Goal: Task Accomplishment & Management: Manage account settings

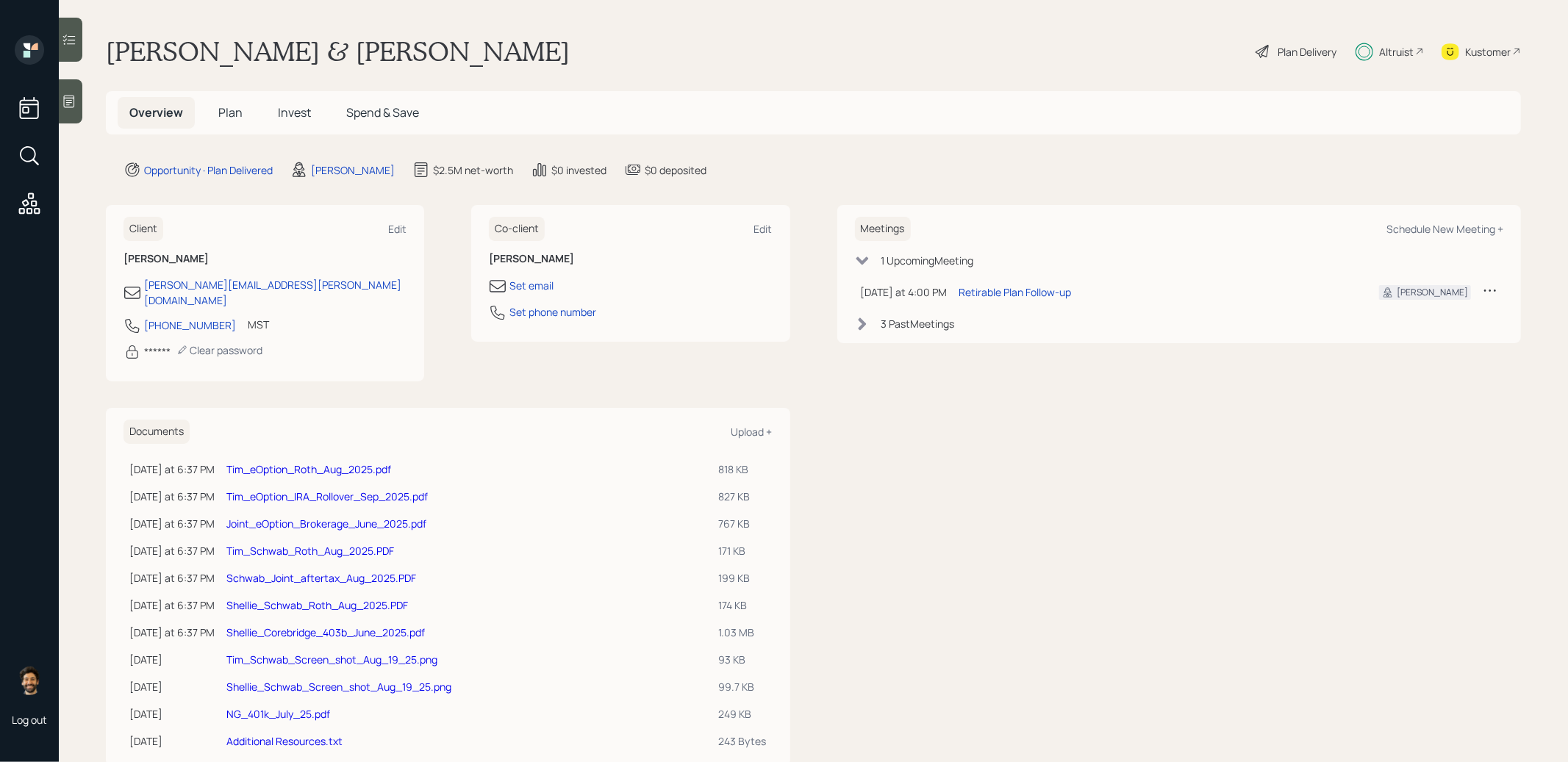
click at [229, 108] on span "Plan" at bounding box center [231, 113] width 25 height 16
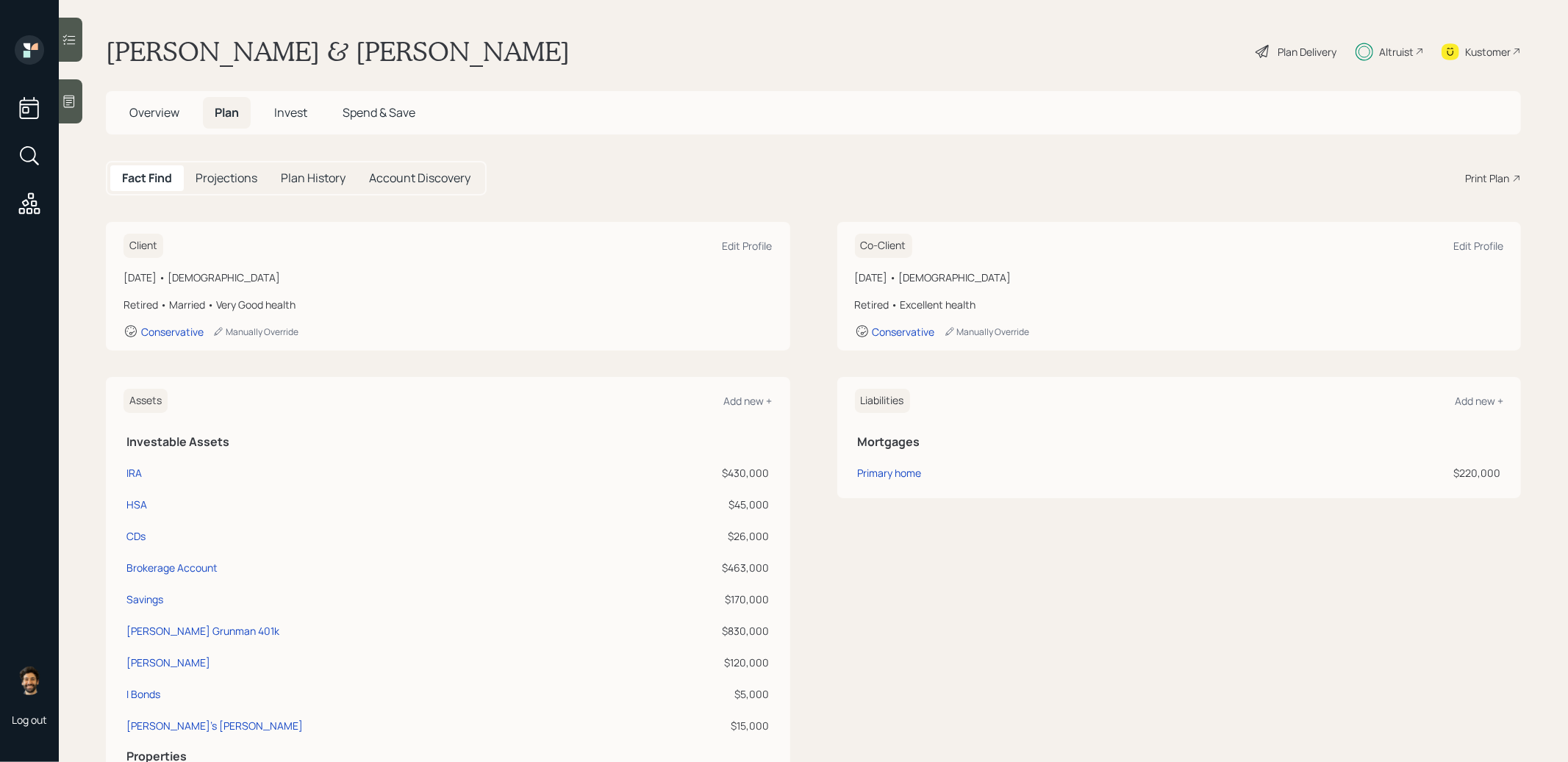
click at [284, 113] on span "Invest" at bounding box center [291, 113] width 33 height 16
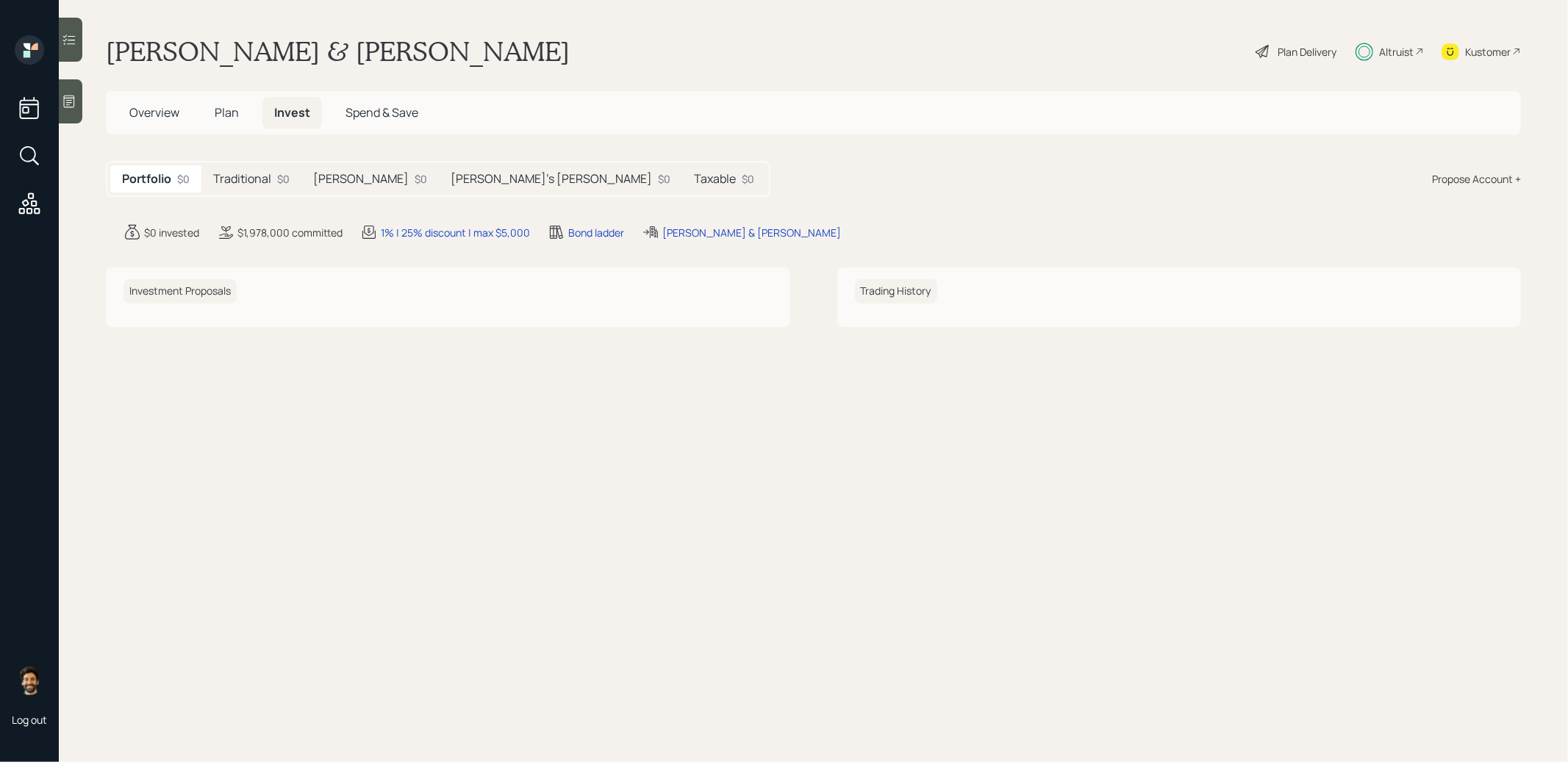
click at [265, 177] on h5 "Traditional" at bounding box center [242, 178] width 58 height 14
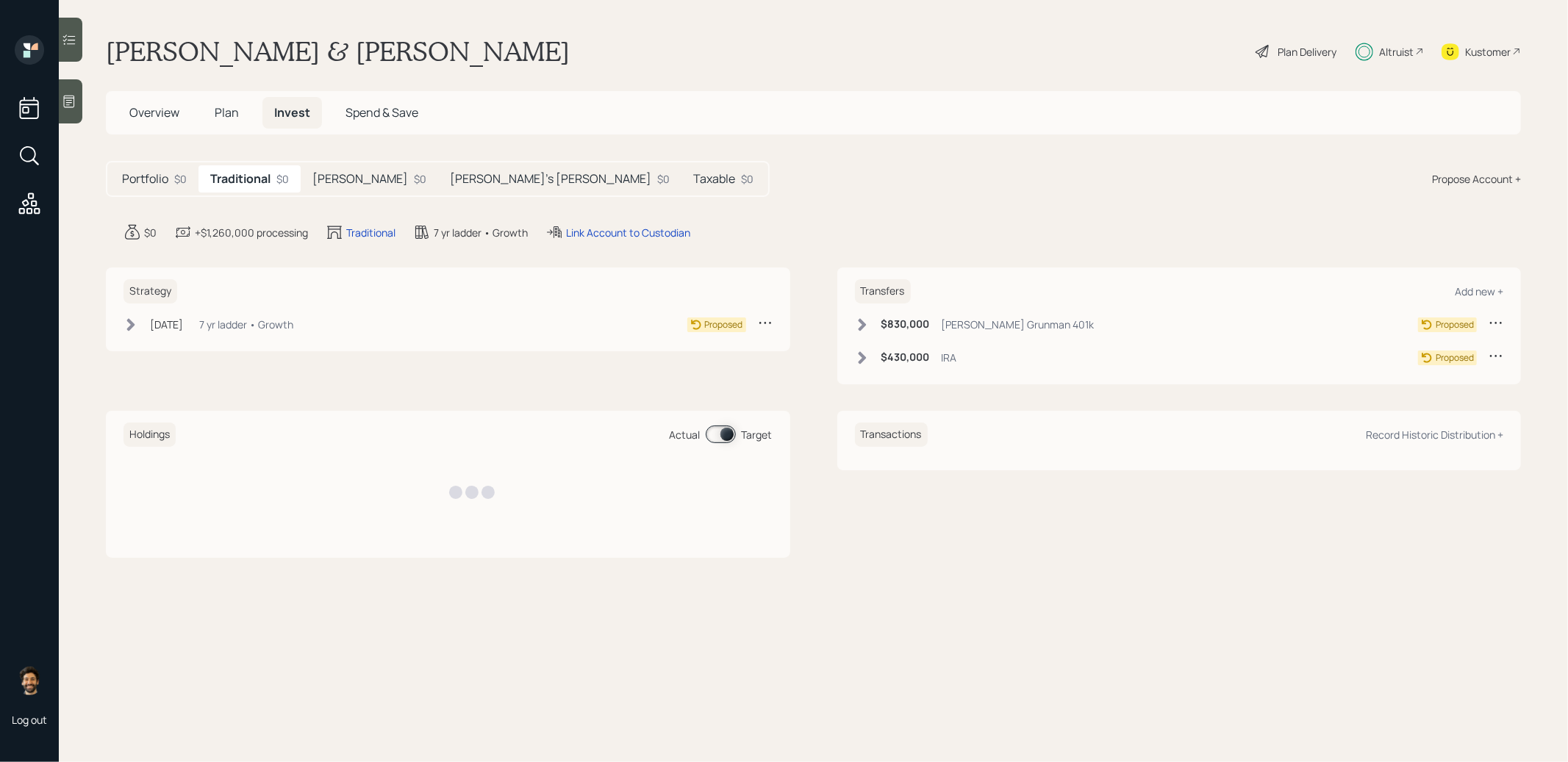
click at [330, 177] on h5 "[PERSON_NAME]" at bounding box center [360, 178] width 96 height 14
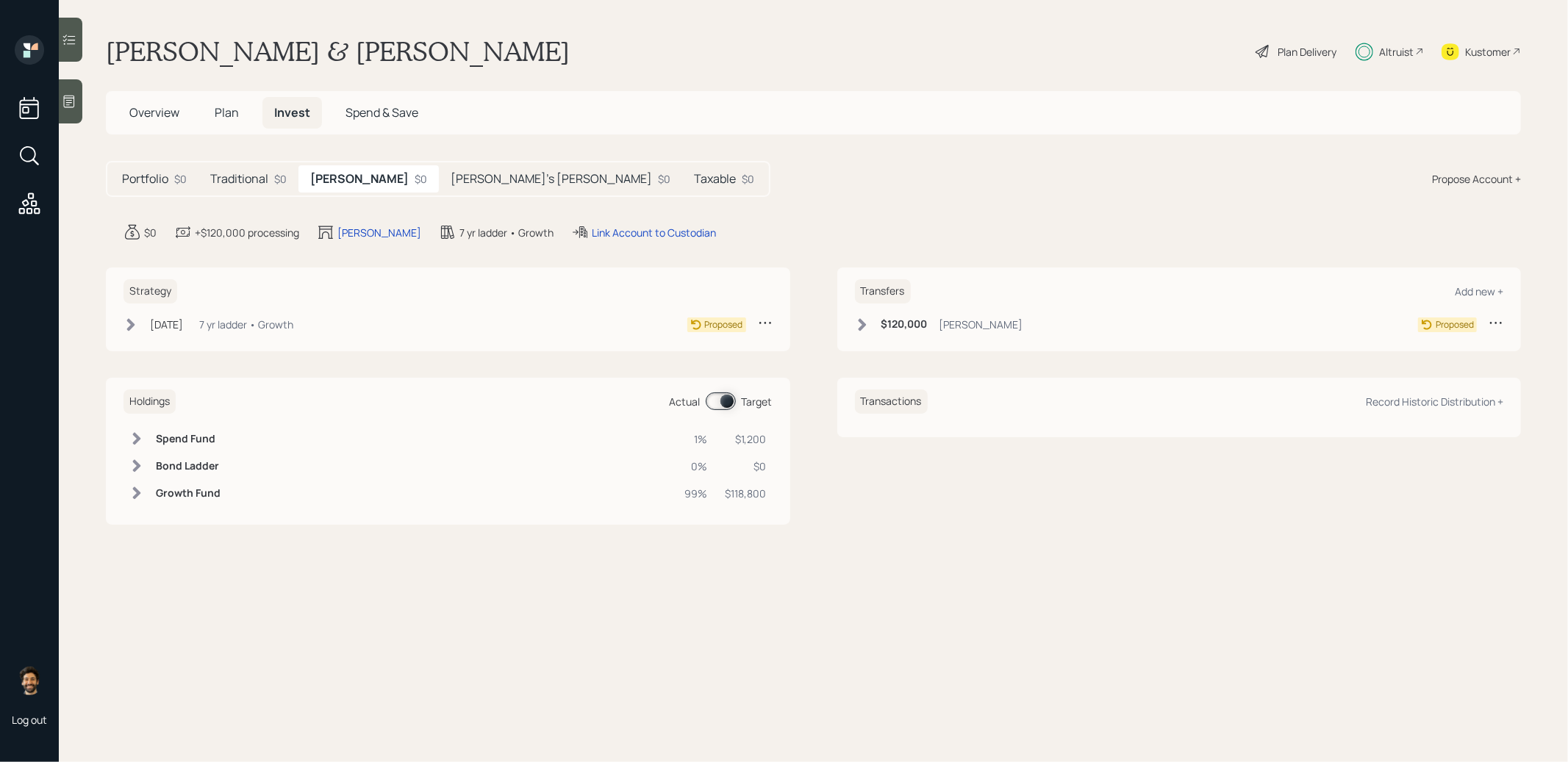
click at [439, 169] on div "Shellie's Roth $0" at bounding box center [560, 178] width 243 height 27
click at [249, 179] on h5 "Traditional" at bounding box center [239, 178] width 58 height 14
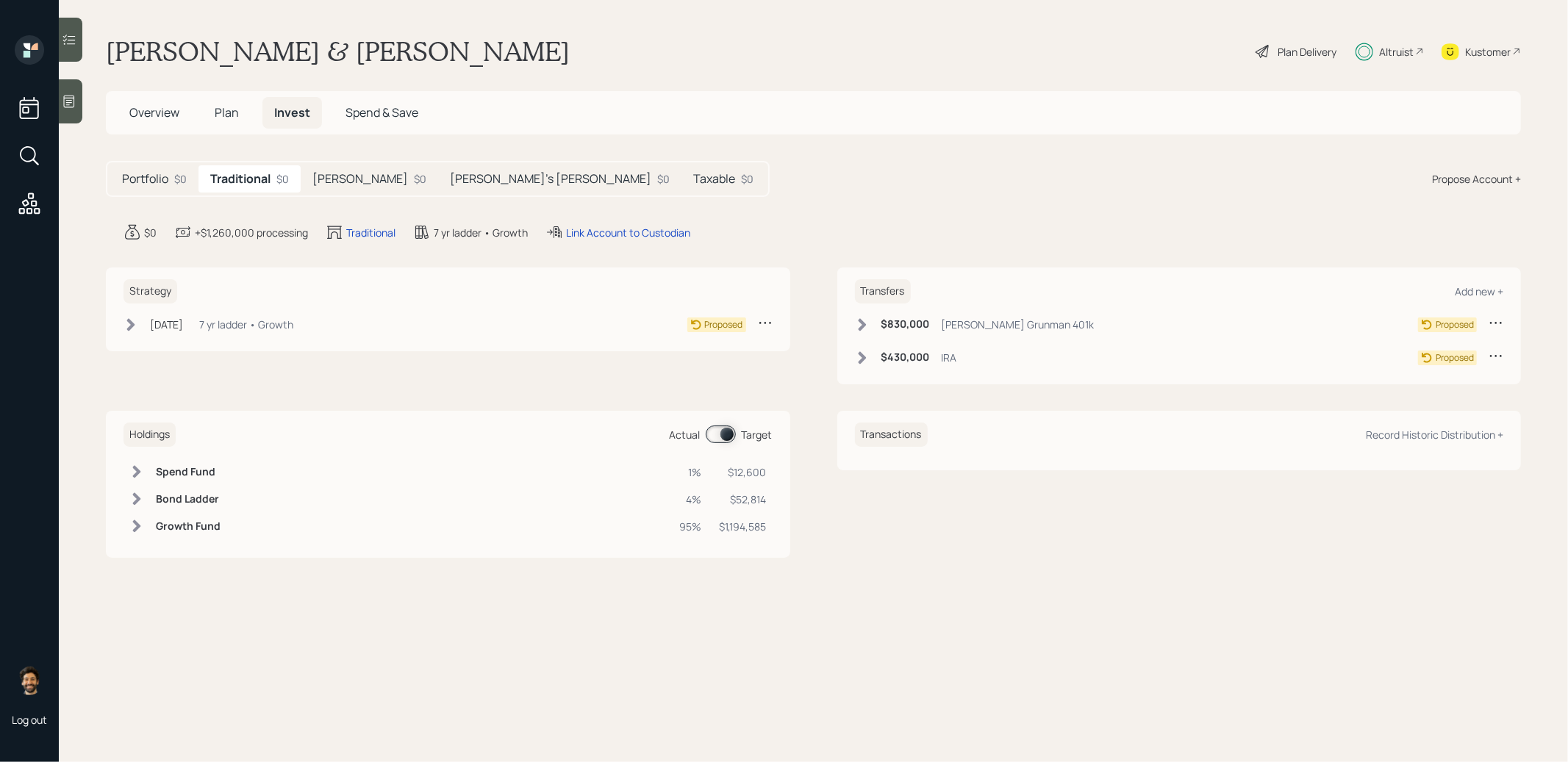
click at [219, 111] on span "Plan" at bounding box center [227, 113] width 25 height 16
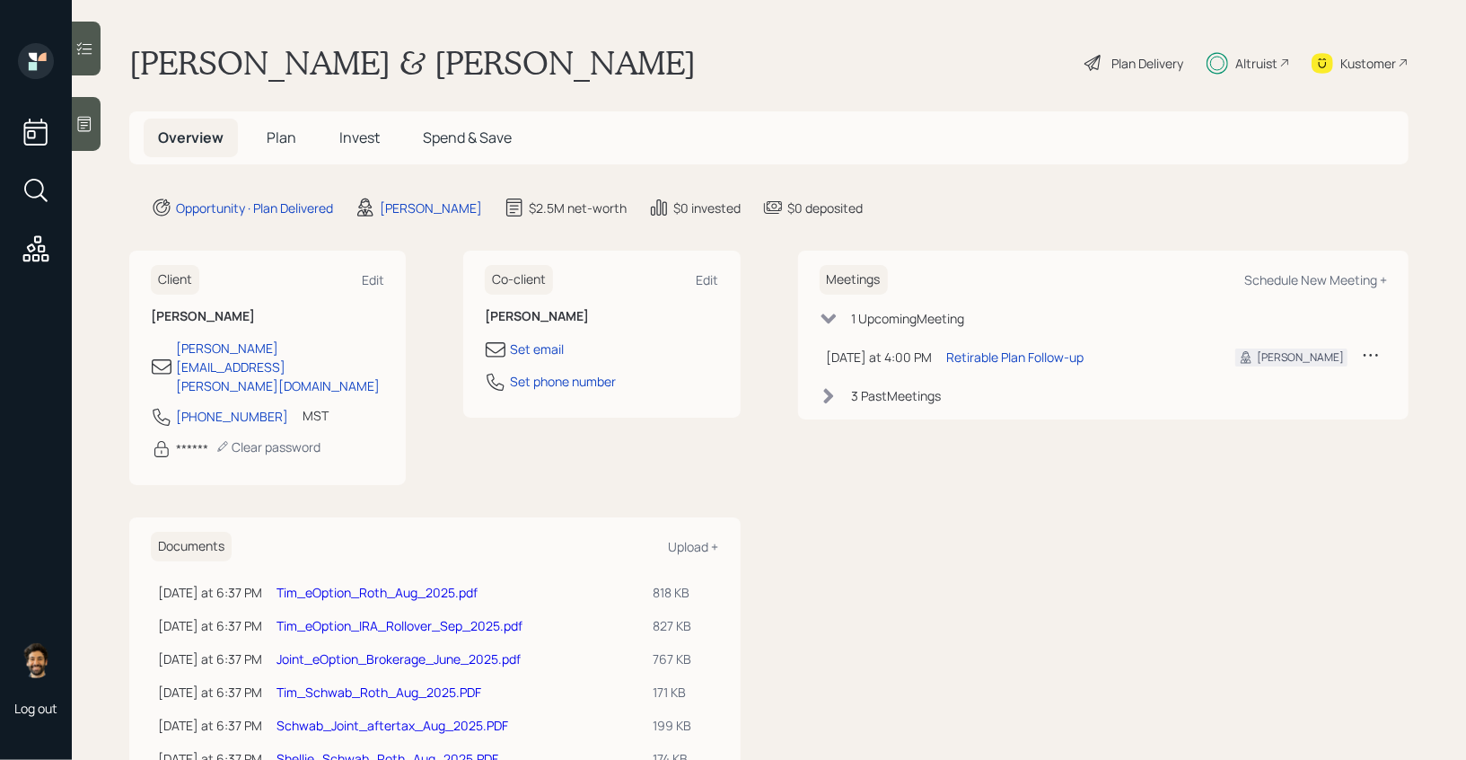
click at [364, 131] on span "Invest" at bounding box center [359, 138] width 40 height 20
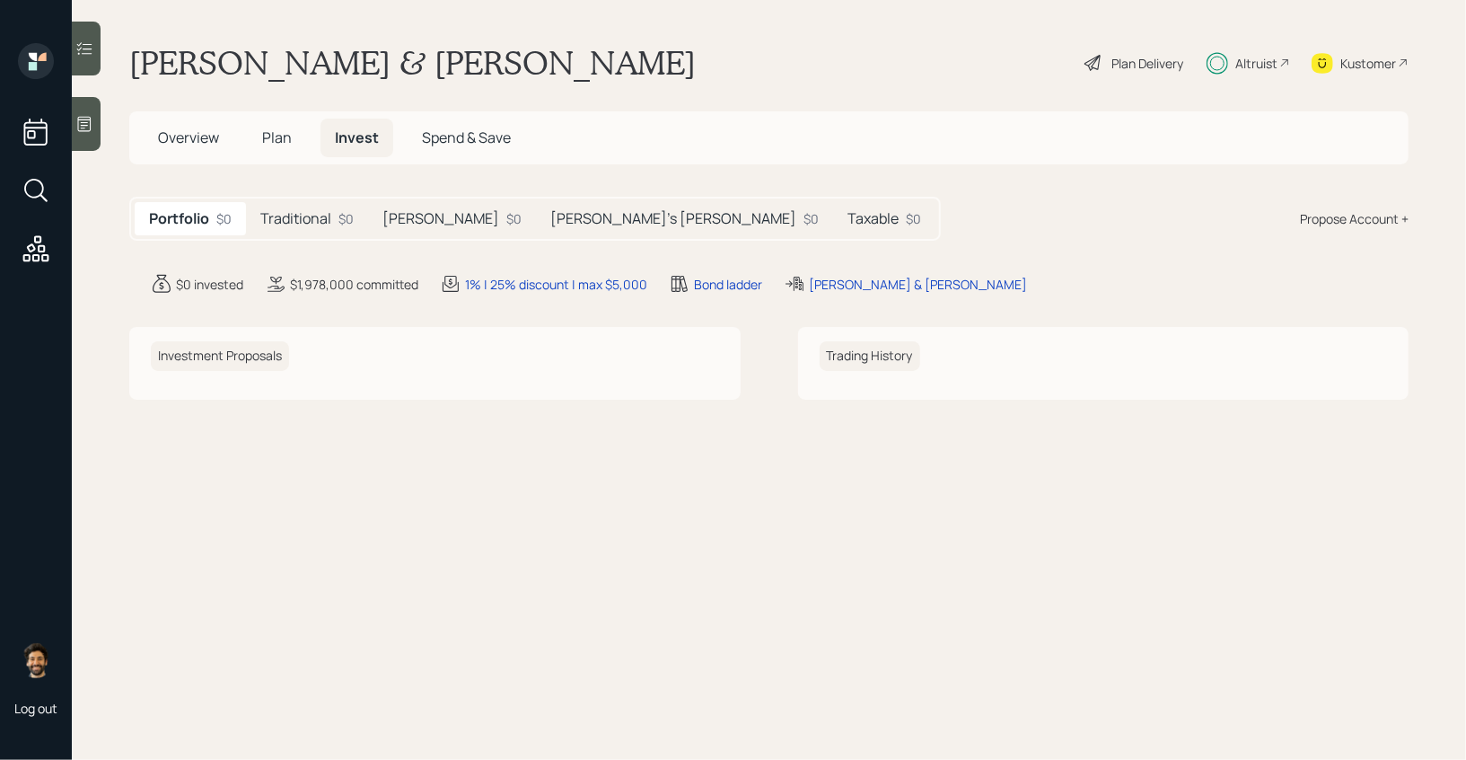
click at [310, 210] on h5 "Traditional" at bounding box center [295, 218] width 71 height 17
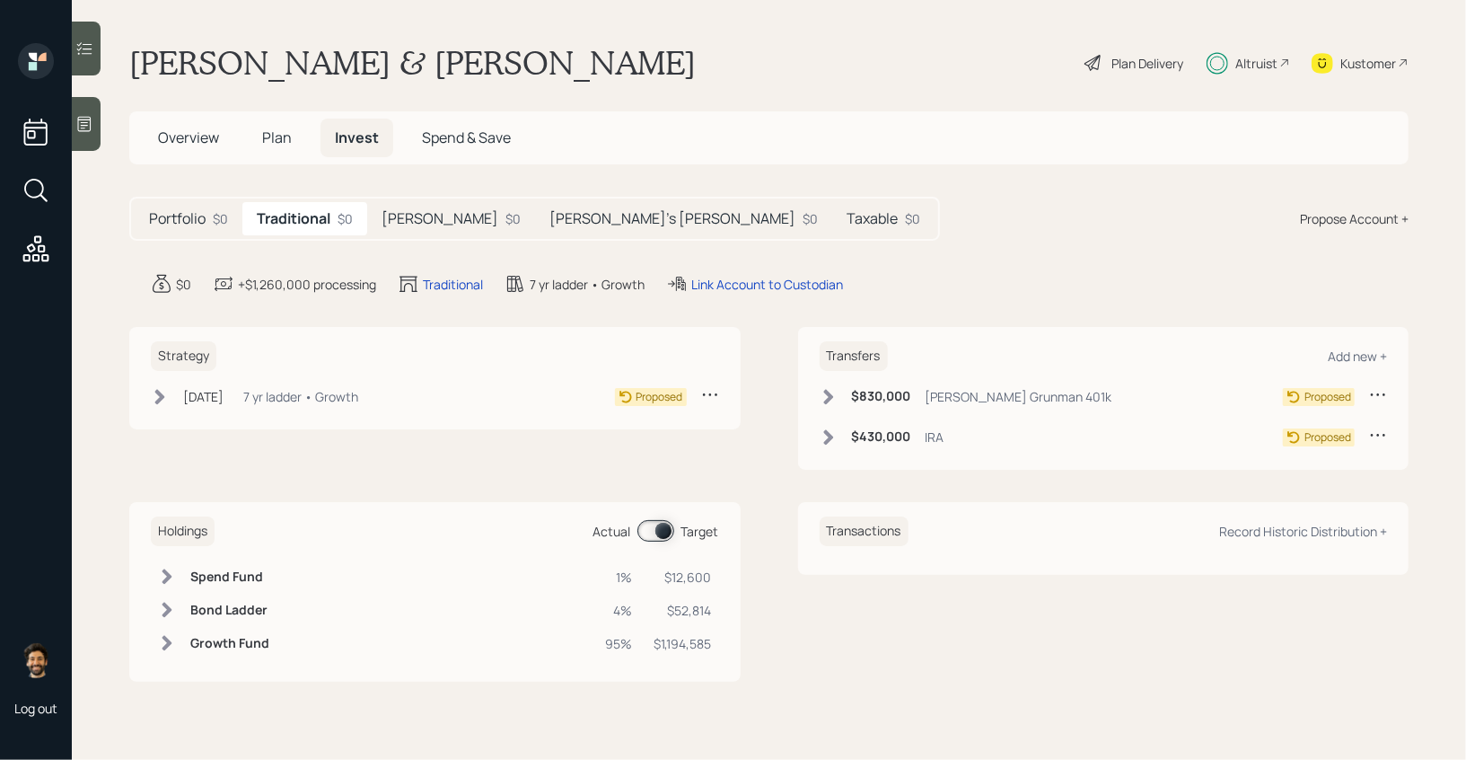
click at [394, 220] on h5 "[PERSON_NAME]" at bounding box center [440, 218] width 117 height 17
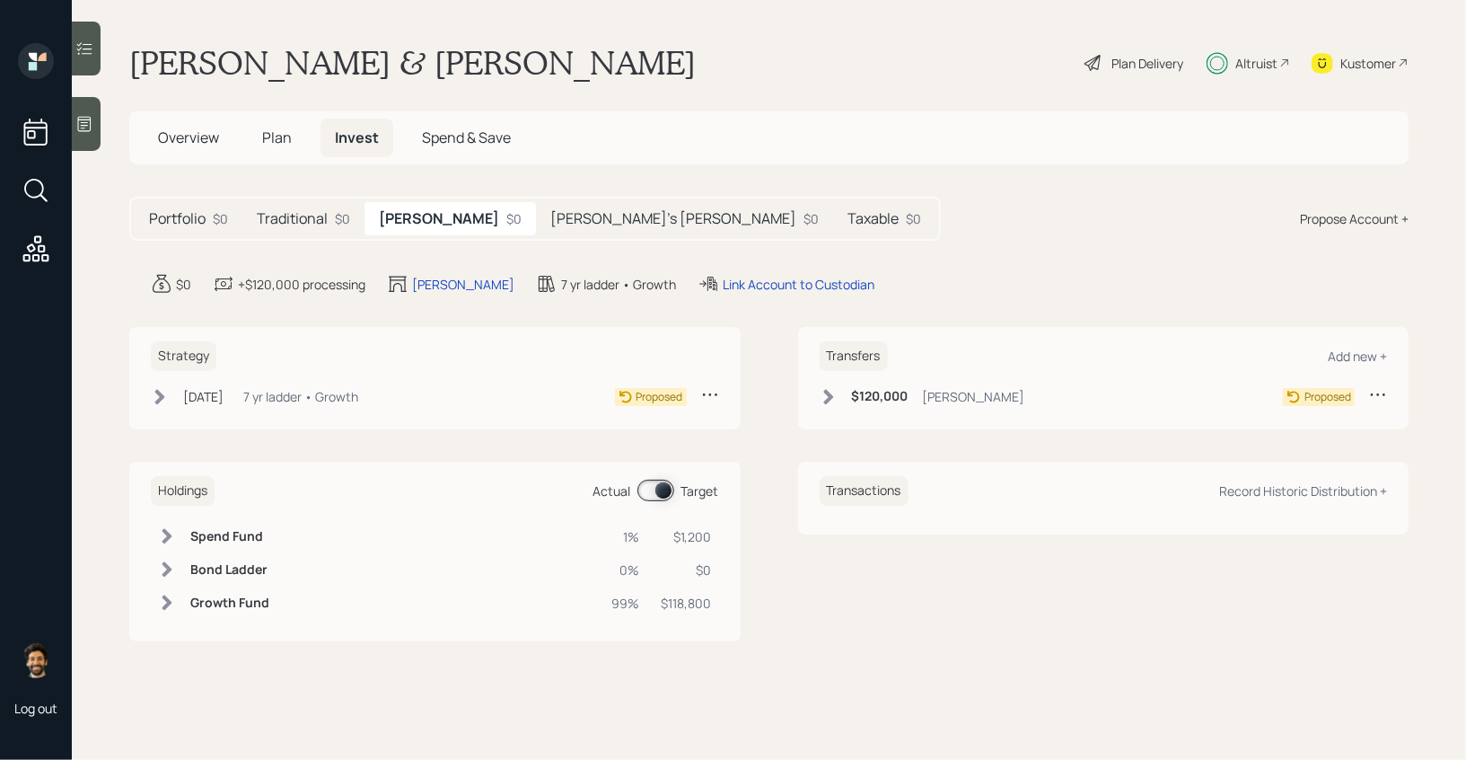
click at [550, 219] on h5 "[PERSON_NAME]'s [PERSON_NAME]" at bounding box center [673, 218] width 246 height 17
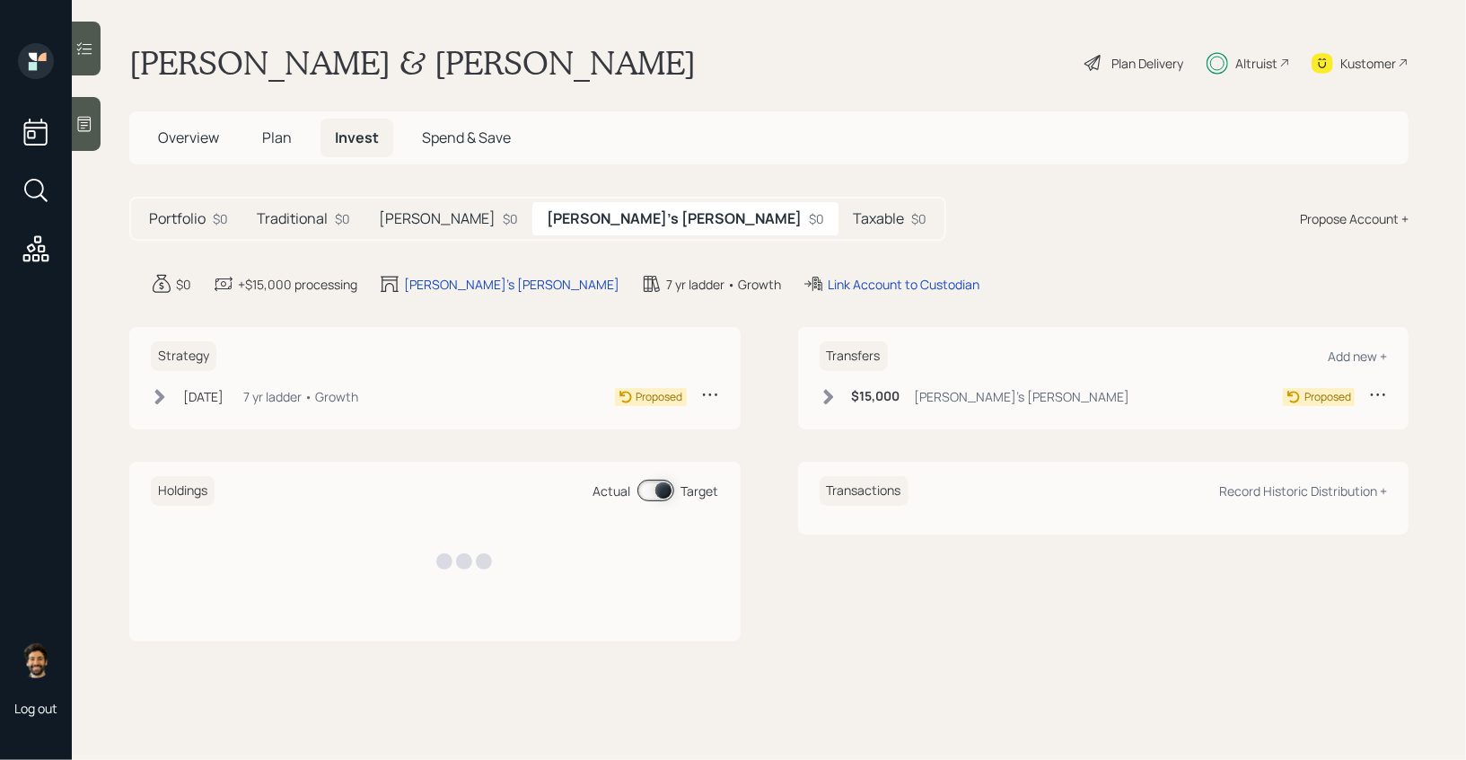
click at [314, 226] on h5 "Traditional" at bounding box center [292, 218] width 71 height 17
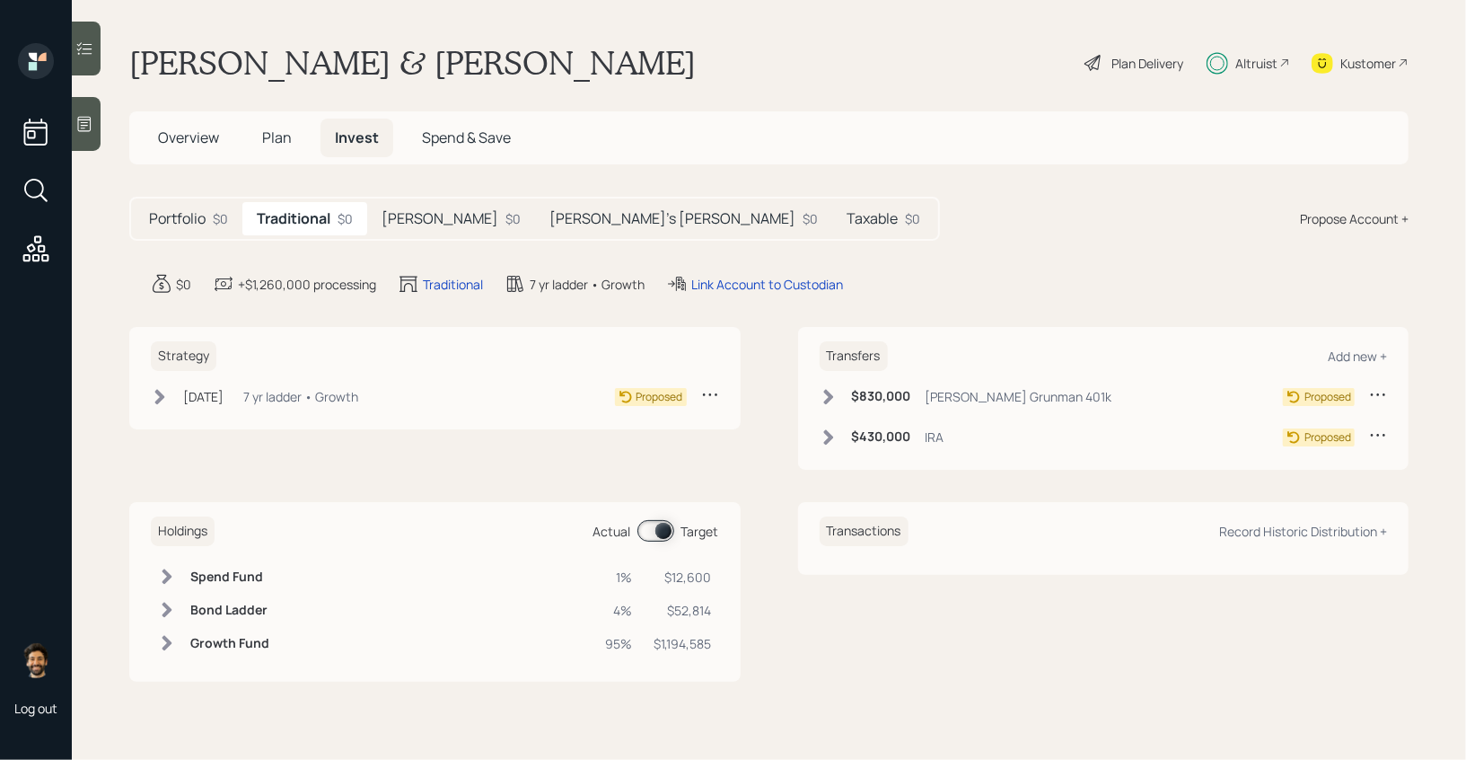
click at [832, 218] on div "Taxable $0" at bounding box center [883, 218] width 102 height 33
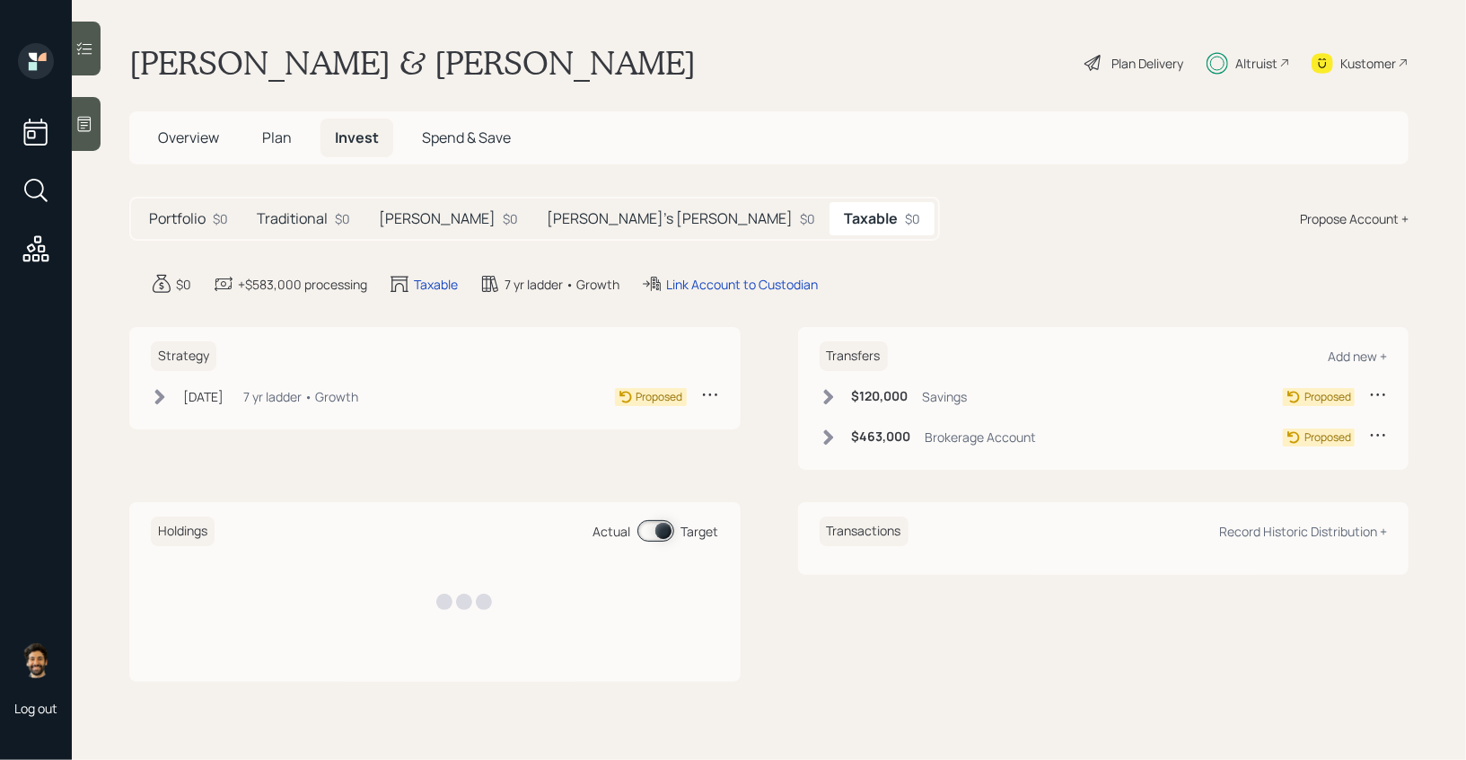
click at [320, 219] on h5 "Traditional" at bounding box center [292, 218] width 71 height 17
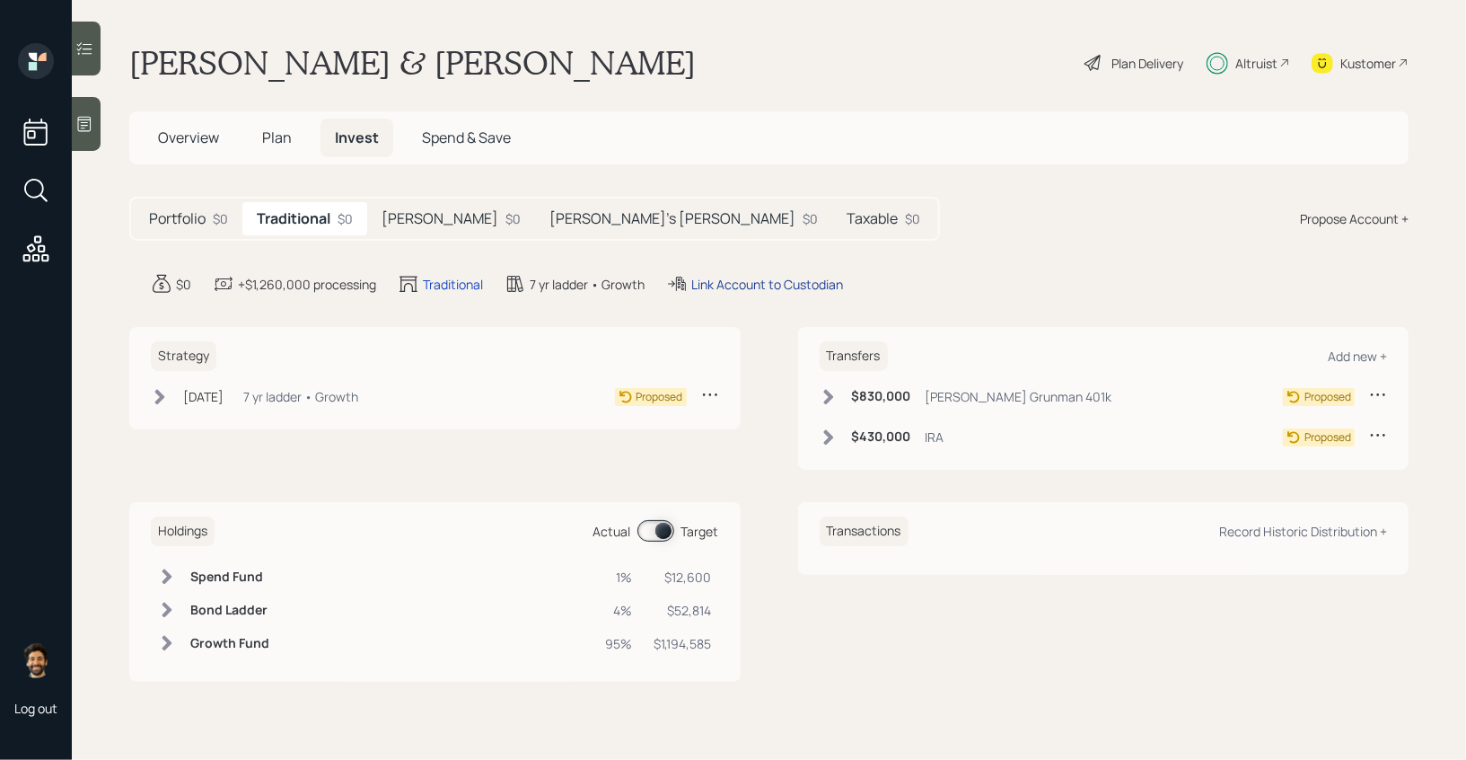
click at [759, 278] on div "Link Account to Custodian" at bounding box center [767, 284] width 152 height 19
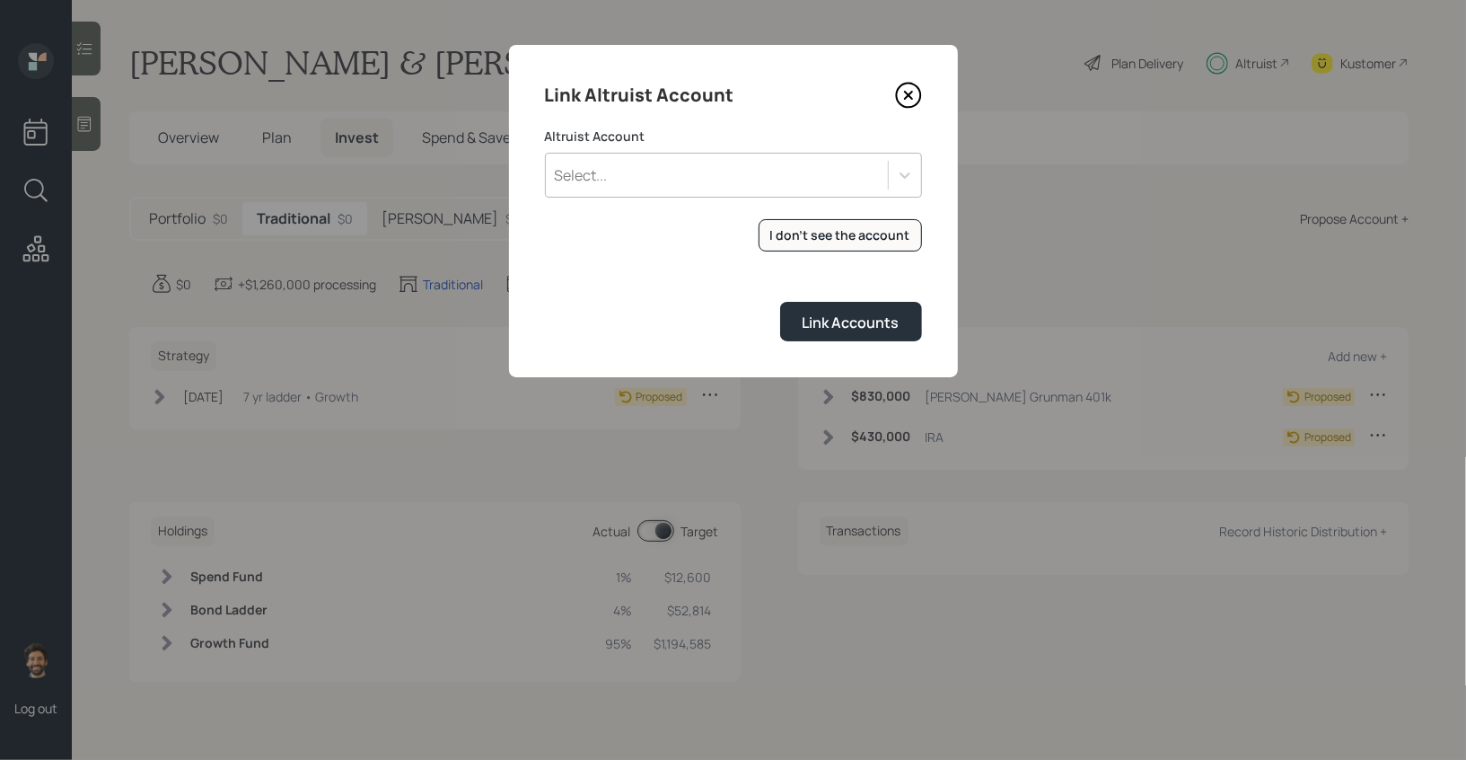
click at [639, 172] on div "Select..." at bounding box center [717, 175] width 342 height 31
click at [800, 94] on div "Link Altruist Account" at bounding box center [733, 95] width 377 height 29
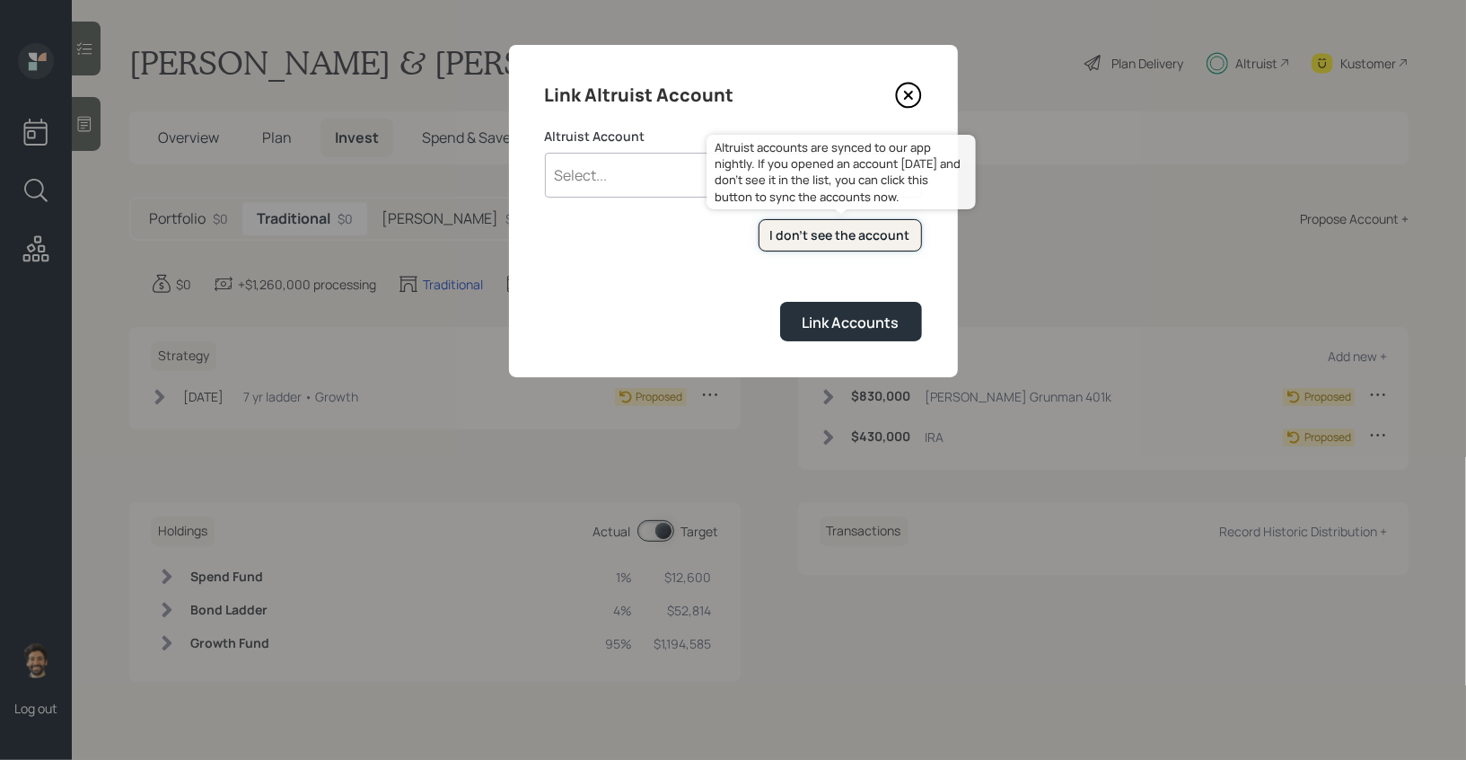
click at [829, 245] on button "I don't see the account" at bounding box center [840, 235] width 163 height 33
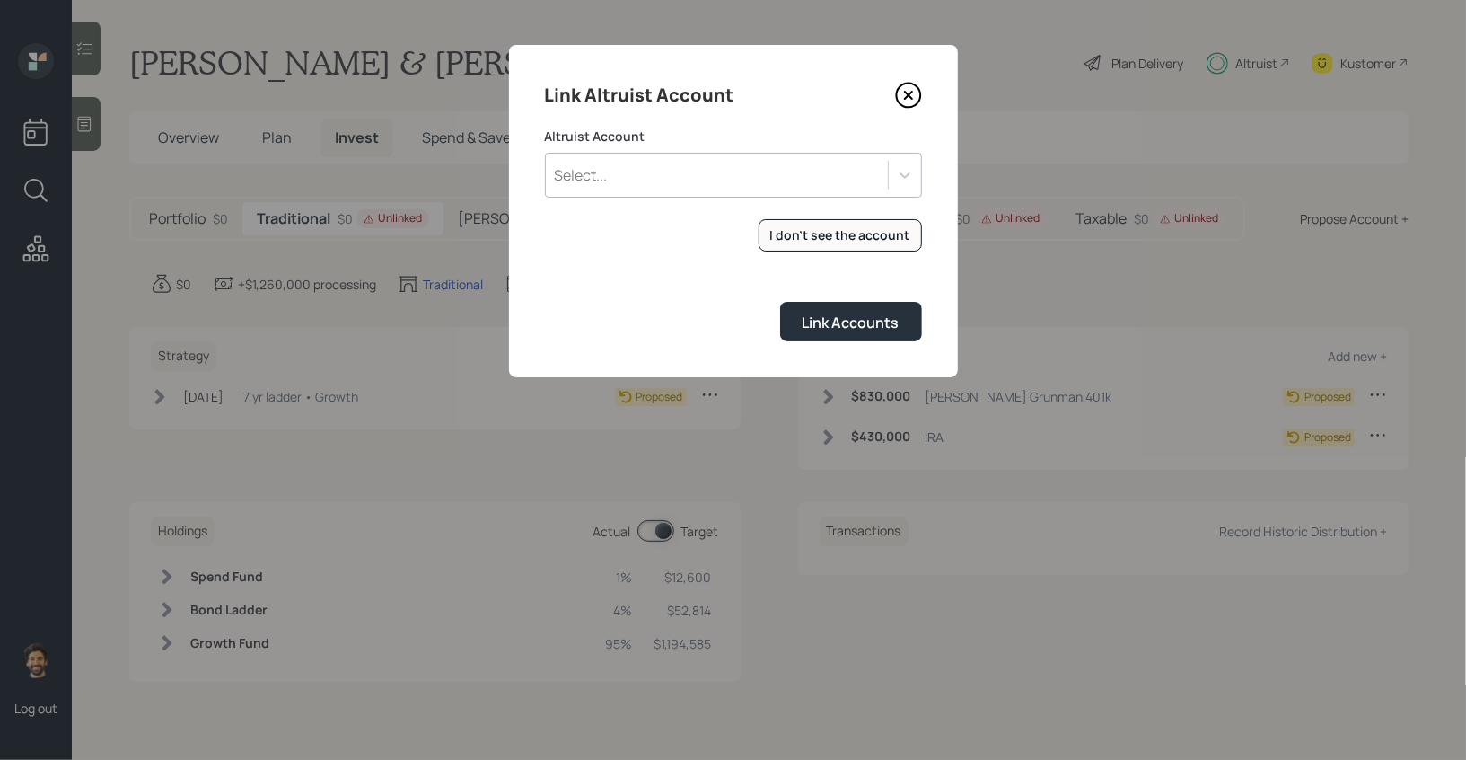
click at [698, 165] on div "Select..." at bounding box center [717, 175] width 342 height 31
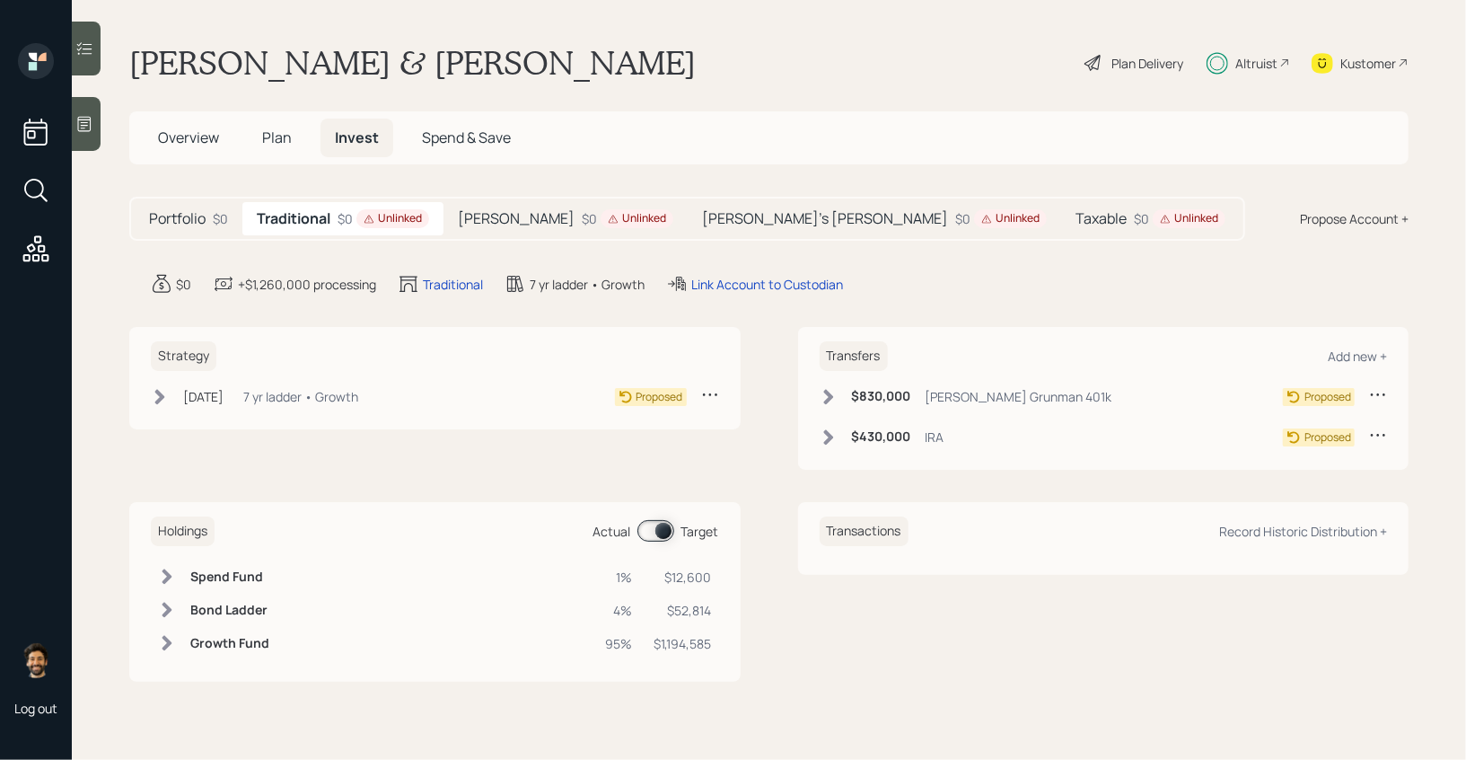
click at [828, 394] on icon at bounding box center [828, 396] width 10 height 15
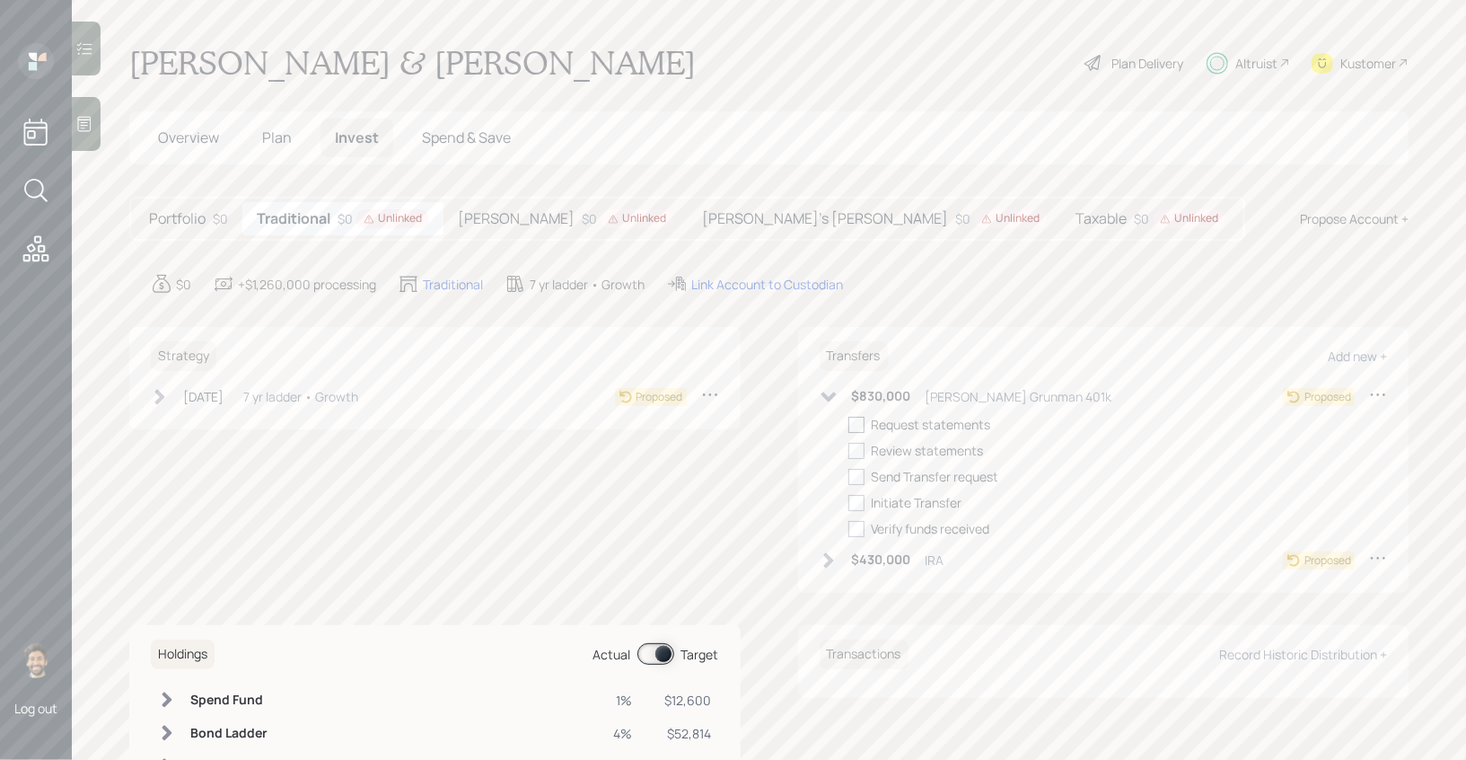
click at [851, 426] on div at bounding box center [857, 425] width 16 height 16
click at [849, 425] on input "checkbox" at bounding box center [848, 424] width 1 height 1
checkbox input "true"
click at [825, 564] on icon at bounding box center [828, 559] width 10 height 15
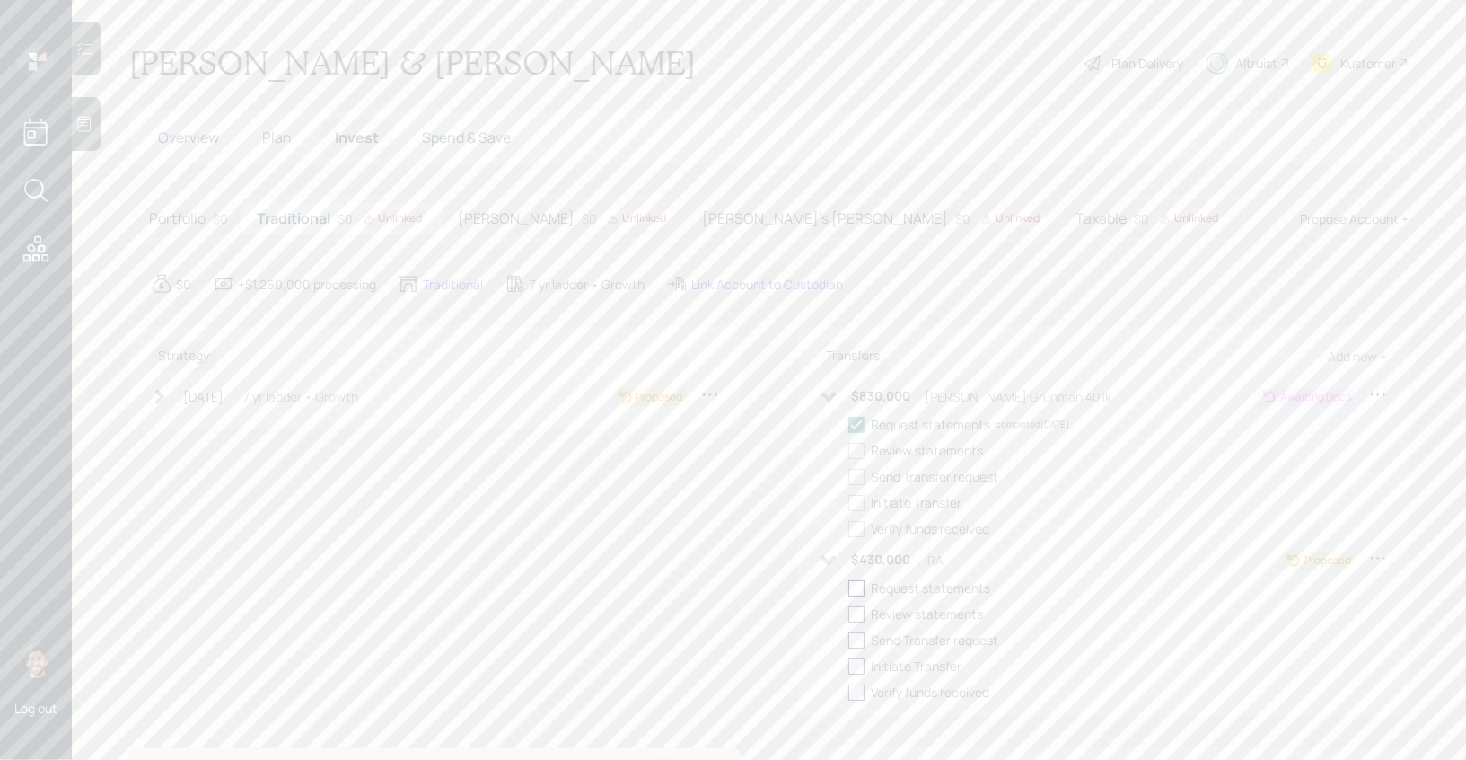
click at [864, 590] on div at bounding box center [857, 588] width 16 height 16
click at [849, 588] on input "checkbox" at bounding box center [848, 587] width 1 height 1
checkbox input "true"
click at [461, 225] on h5 "[PERSON_NAME]" at bounding box center [516, 218] width 117 height 17
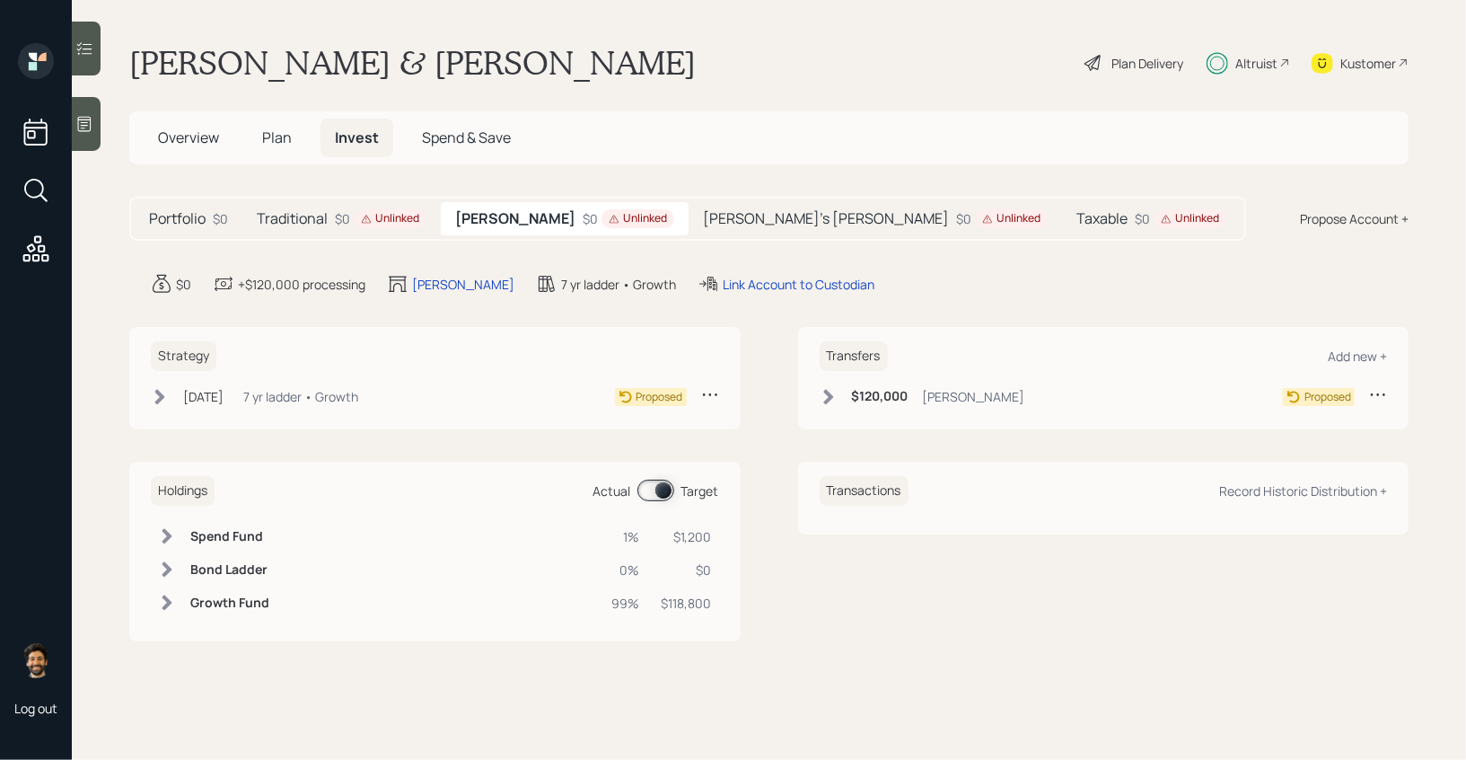
click at [860, 406] on div "$120,000 [PERSON_NAME]" at bounding box center [923, 396] width 206 height 22
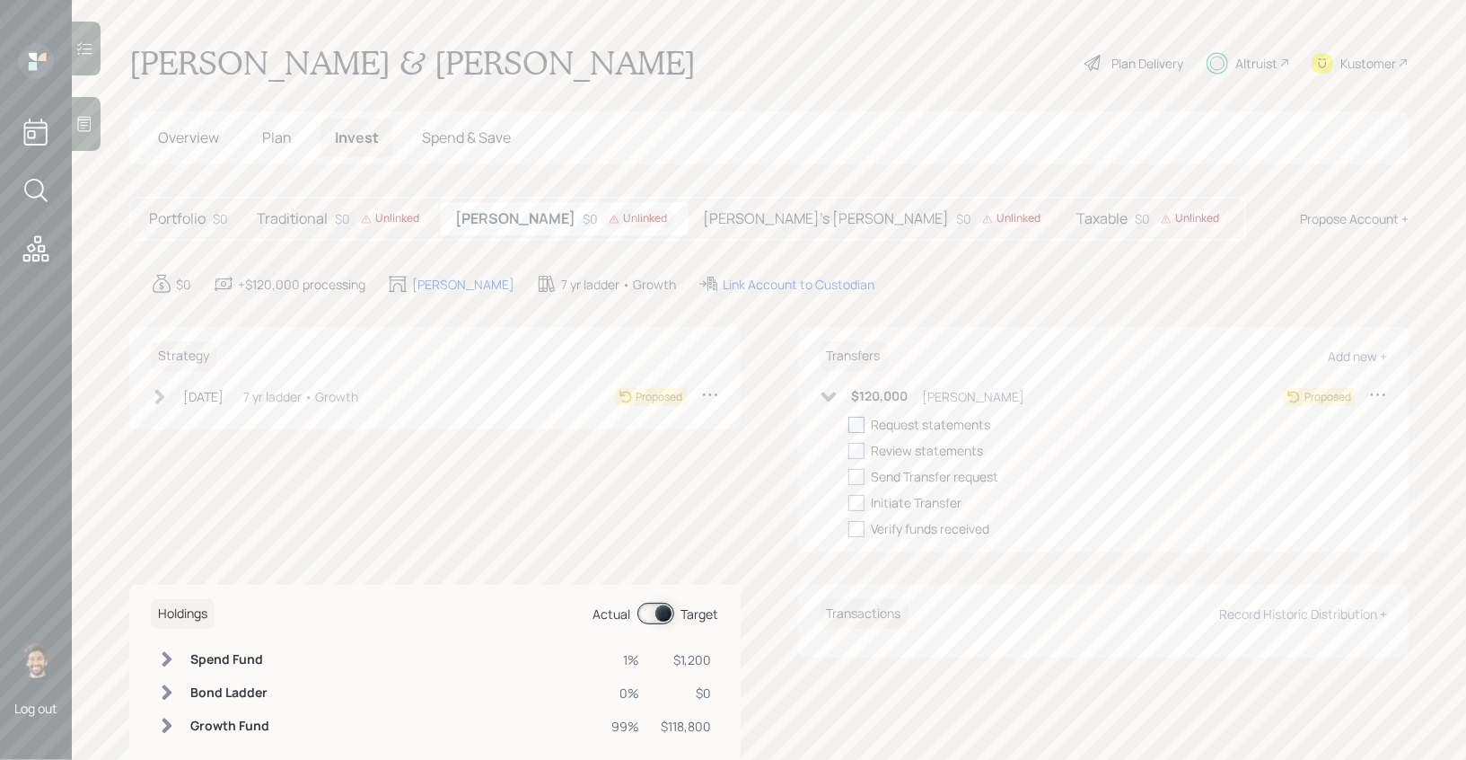
click at [855, 422] on div at bounding box center [857, 425] width 16 height 16
click at [849, 424] on input "checkbox" at bounding box center [848, 424] width 1 height 1
checkbox input "true"
click at [725, 286] on div "Link Account to Custodian" at bounding box center [799, 284] width 152 height 19
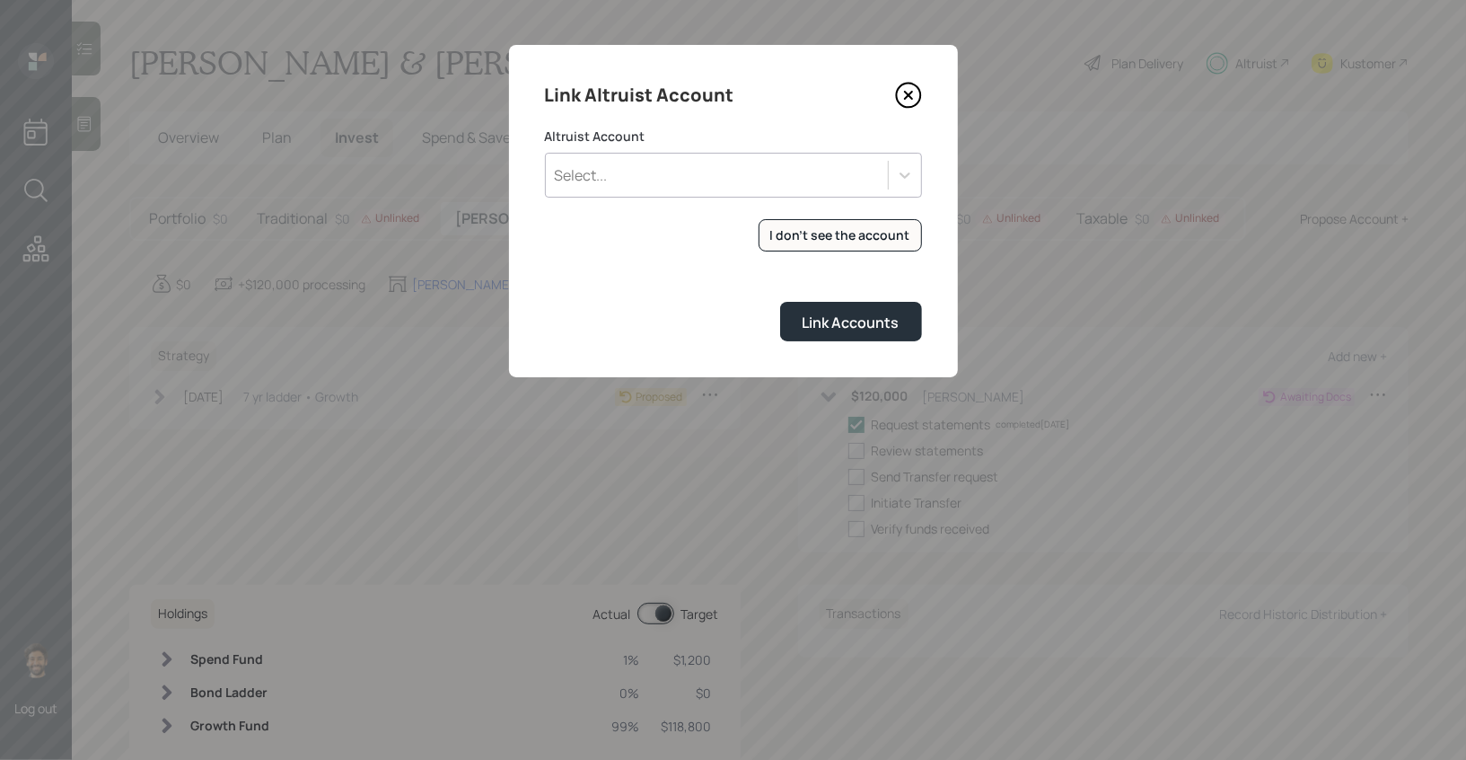
click at [645, 192] on div "Select..." at bounding box center [733, 175] width 377 height 45
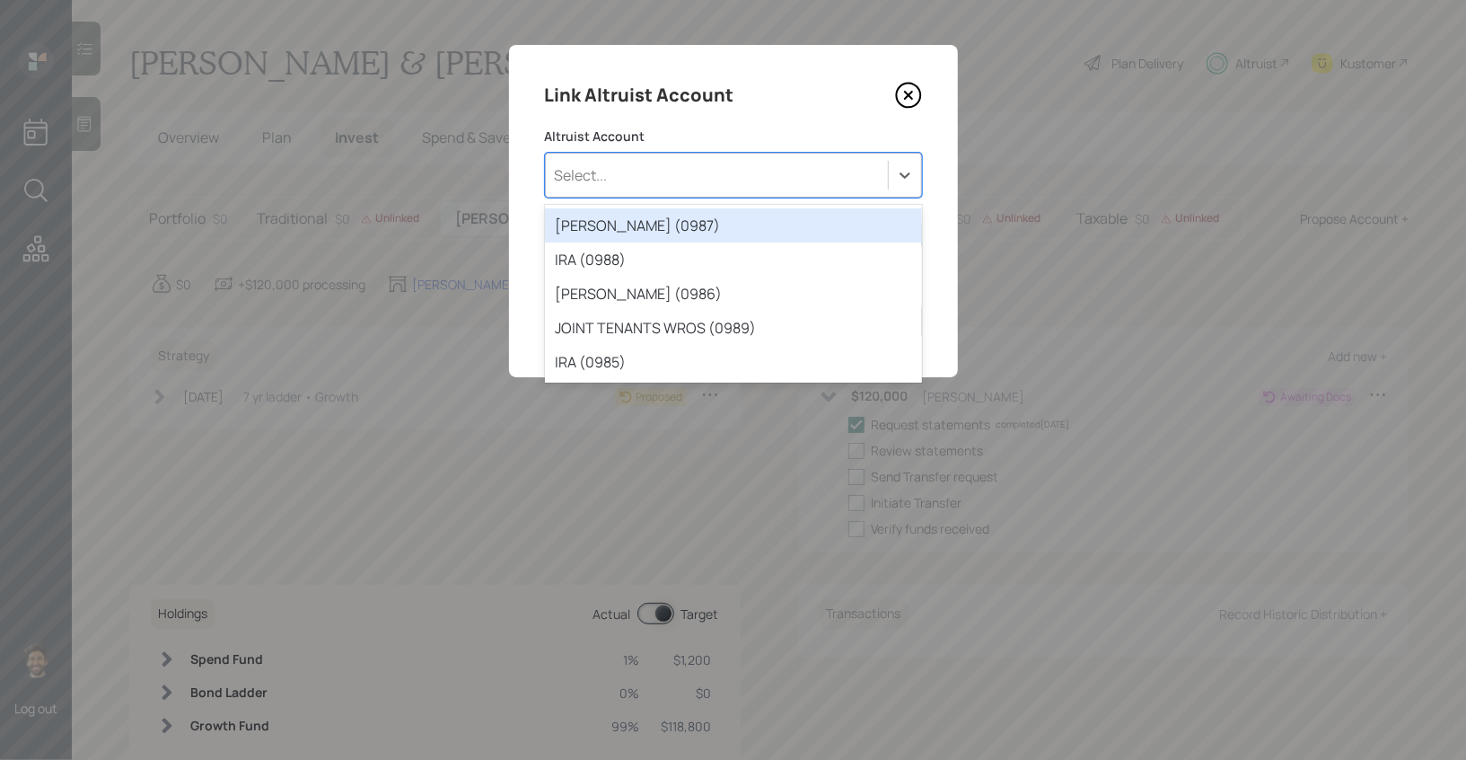
click at [638, 228] on div "[PERSON_NAME] (0987)" at bounding box center [733, 225] width 377 height 34
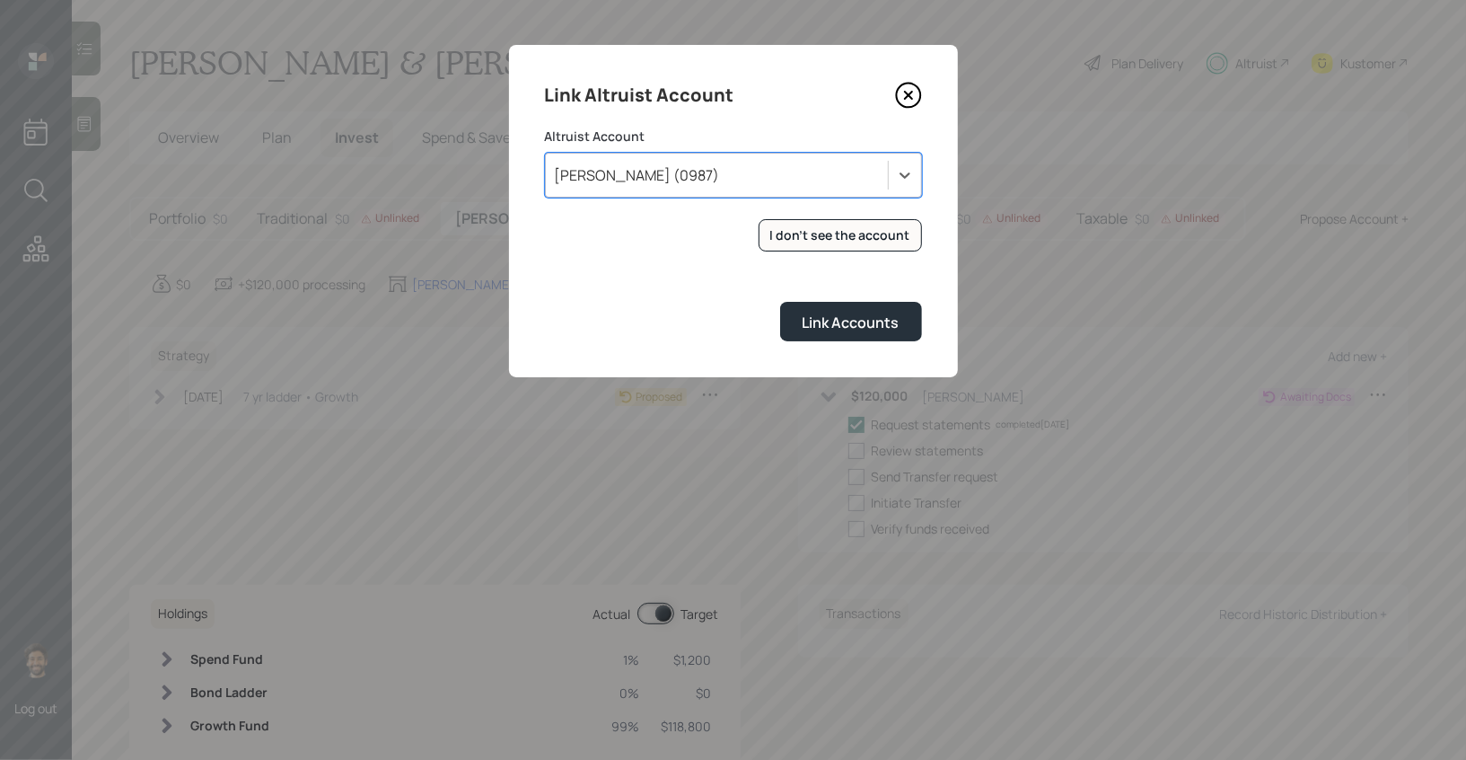
click at [912, 95] on icon at bounding box center [908, 95] width 27 height 27
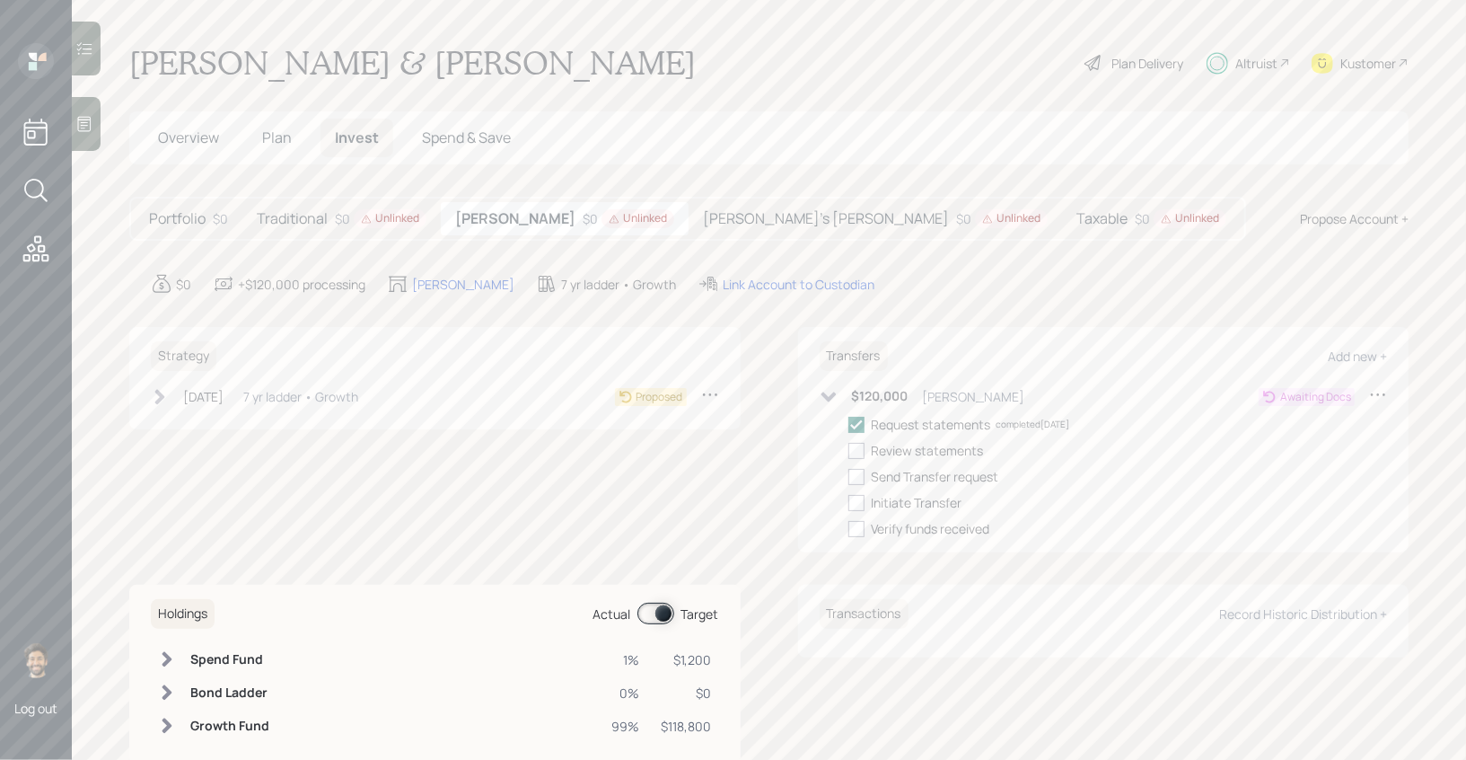
click at [689, 231] on div "[PERSON_NAME]'s [PERSON_NAME] $0 Unlinked" at bounding box center [876, 218] width 374 height 33
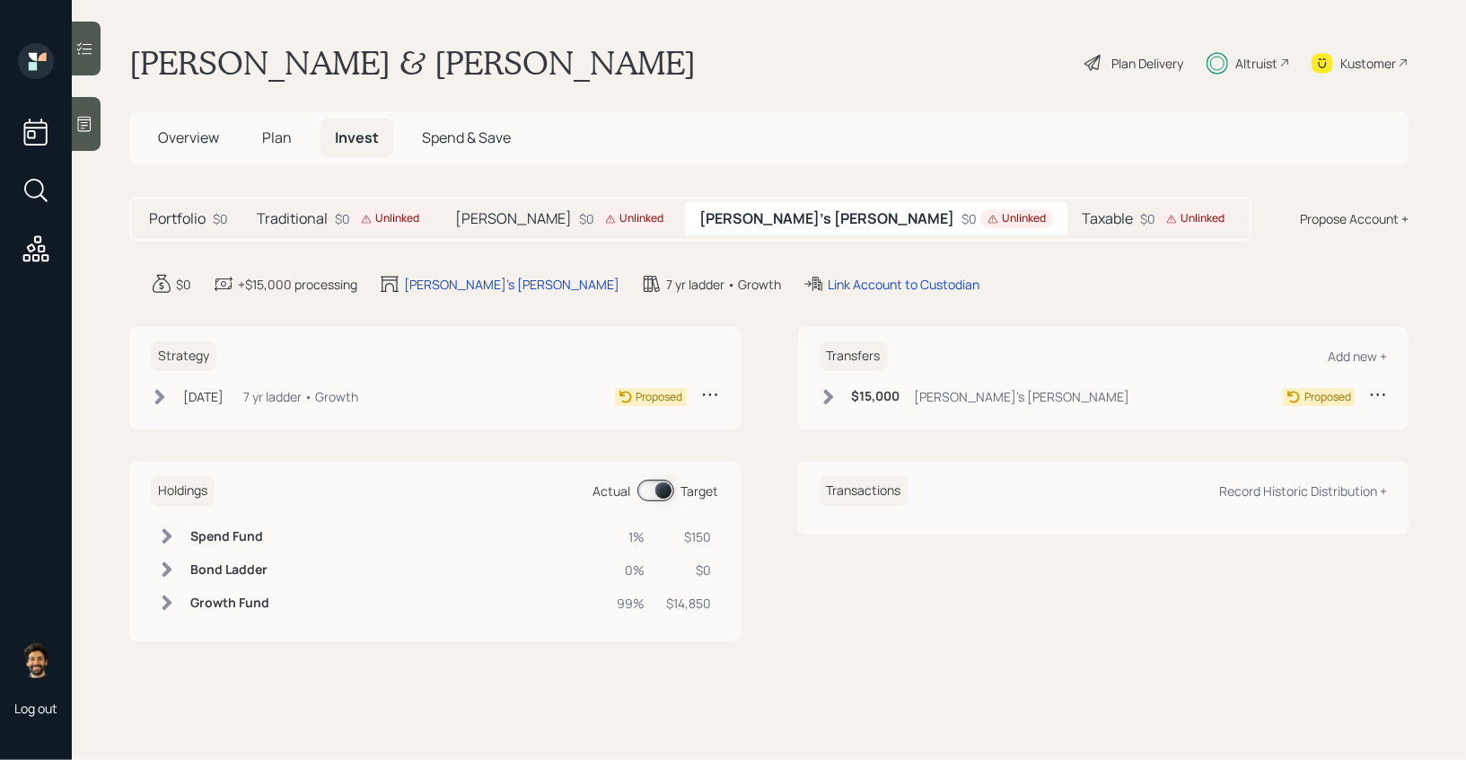
click at [859, 397] on h6 "$15,000" at bounding box center [876, 396] width 48 height 15
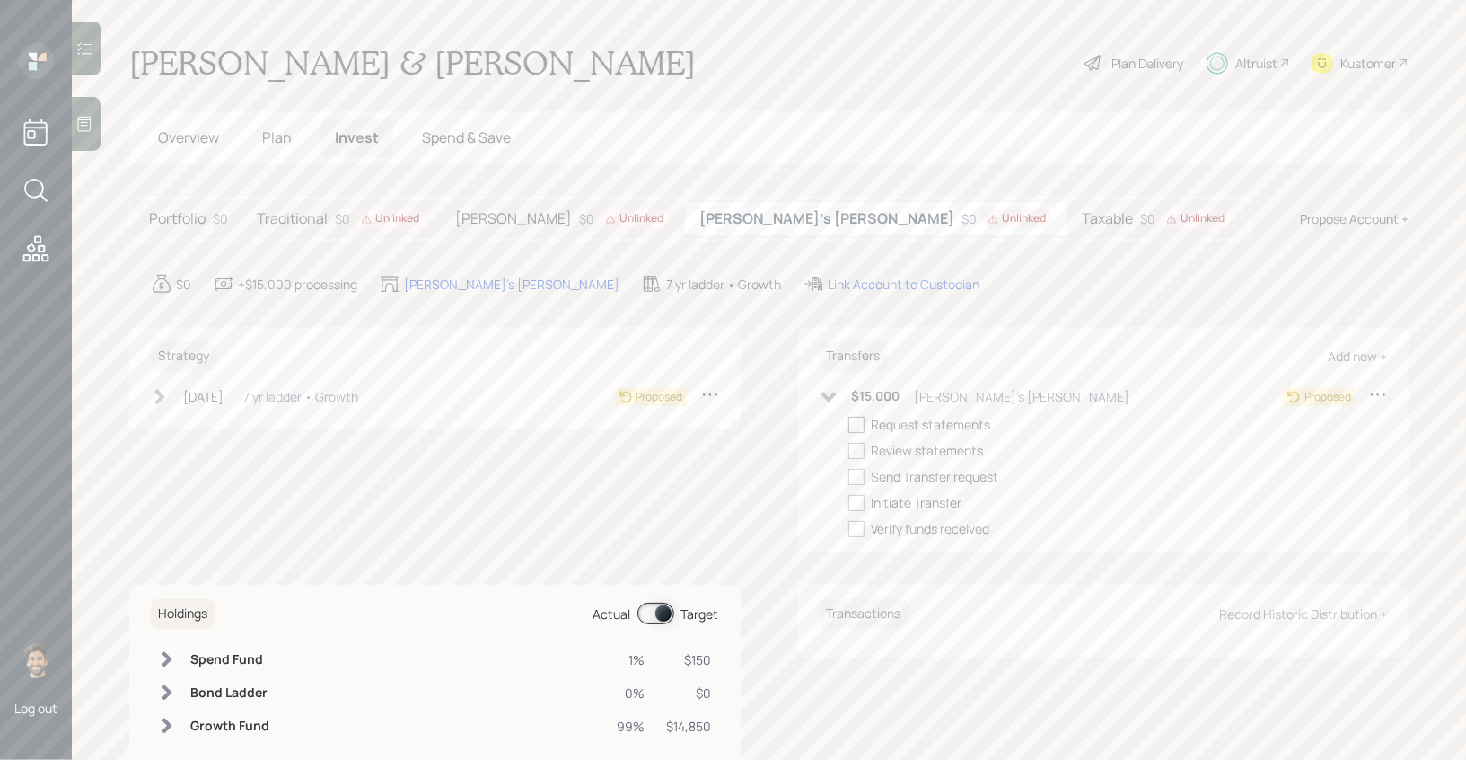
click at [857, 424] on div at bounding box center [857, 425] width 16 height 16
click at [849, 424] on input "checkbox" at bounding box center [848, 424] width 1 height 1
checkbox input "true"
click at [1068, 209] on div "Taxable $0 Unlinked" at bounding box center [1157, 218] width 179 height 33
